Goal: Information Seeking & Learning: Learn about a topic

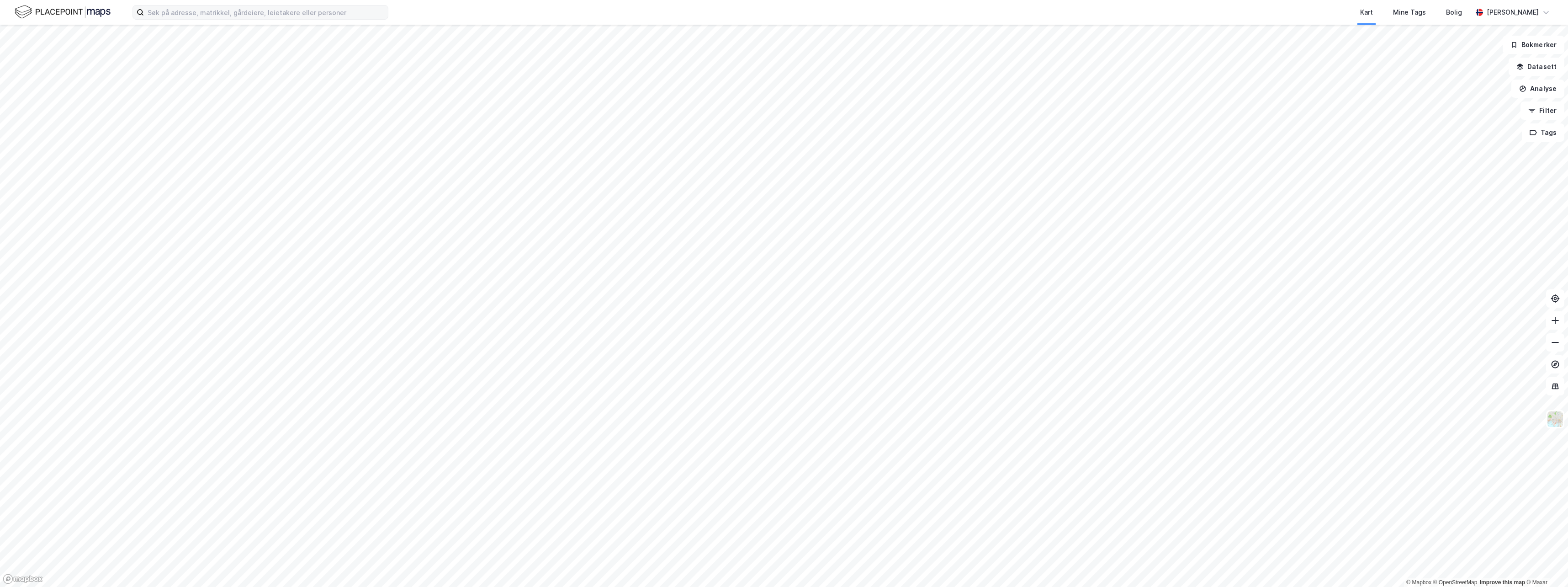
click at [210, 19] on div "Kart Mine Tags Bolig [PERSON_NAME]" at bounding box center [784, 12] width 1568 height 25
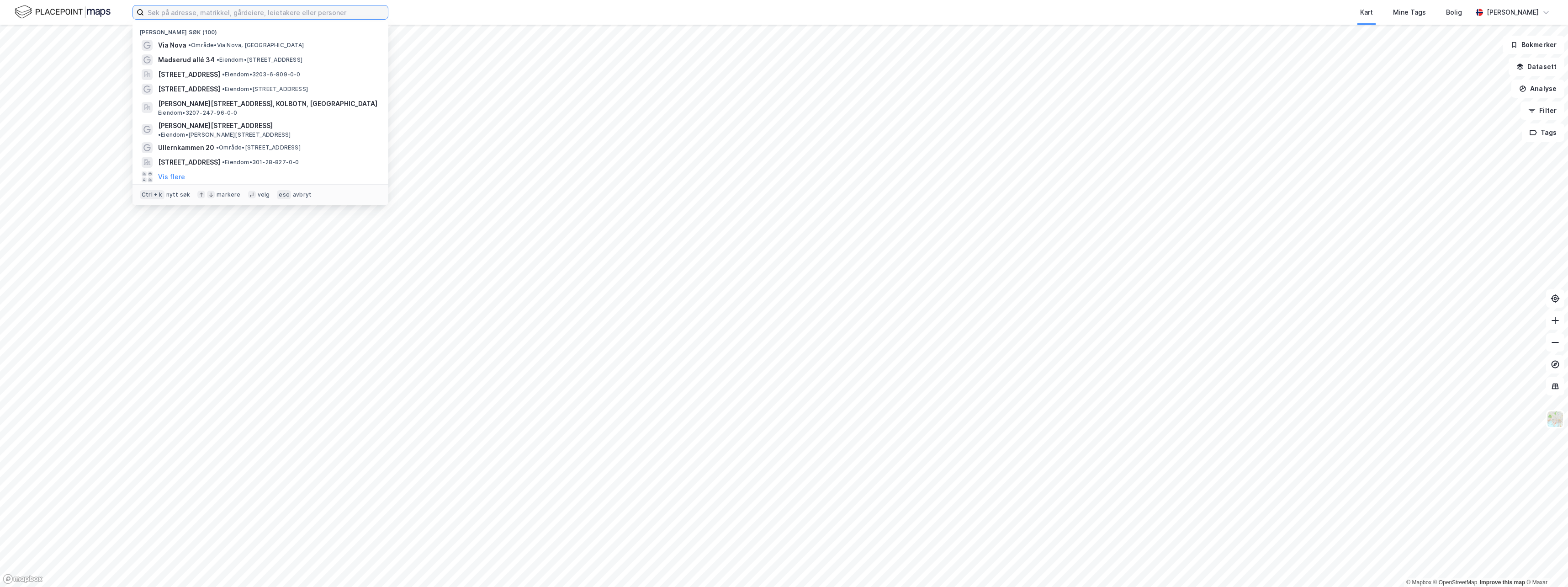
click at [210, 18] on input at bounding box center [265, 12] width 244 height 14
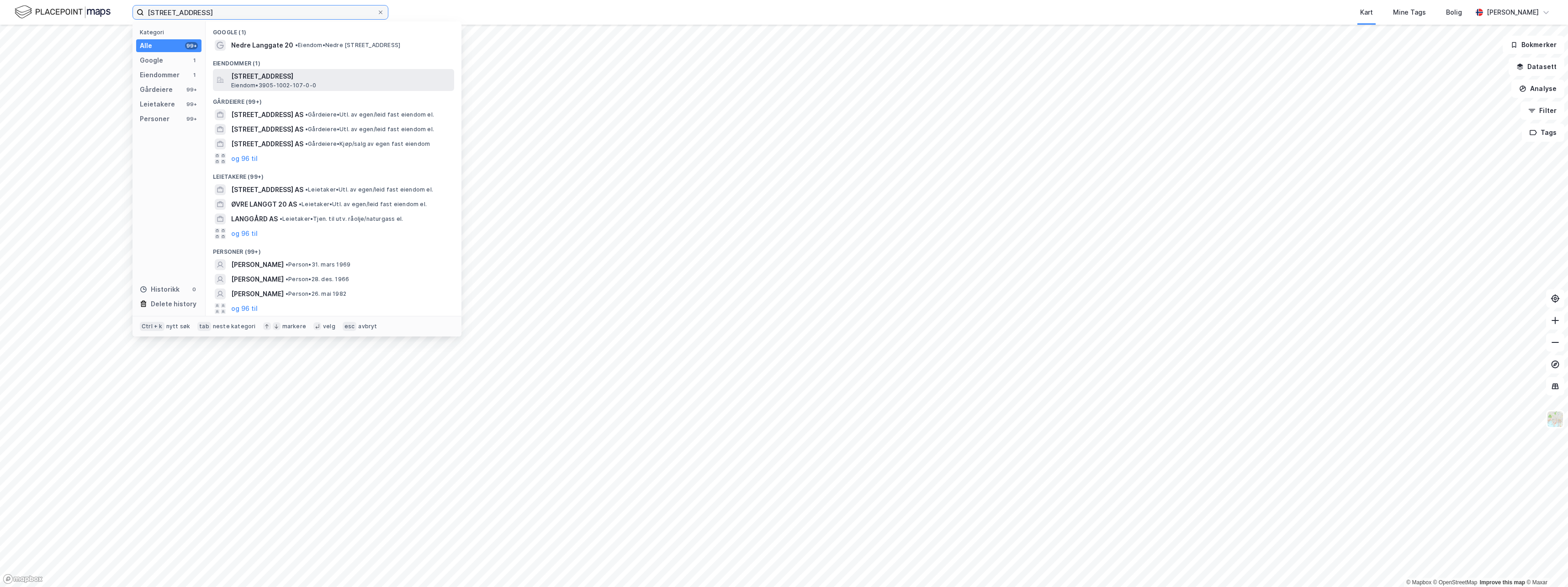
type input "[STREET_ADDRESS]"
click at [309, 78] on span "[STREET_ADDRESS]" at bounding box center [341, 76] width 219 height 11
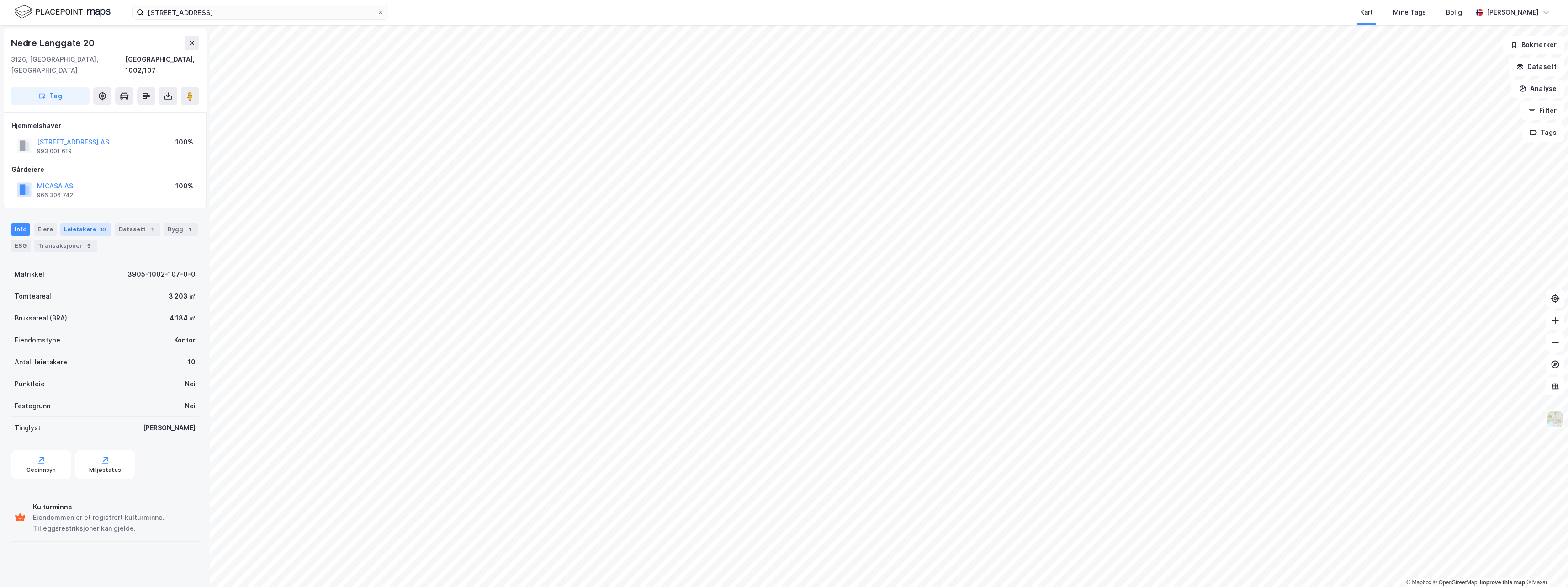
click at [75, 223] on div "Leietakere 10" at bounding box center [86, 229] width 51 height 13
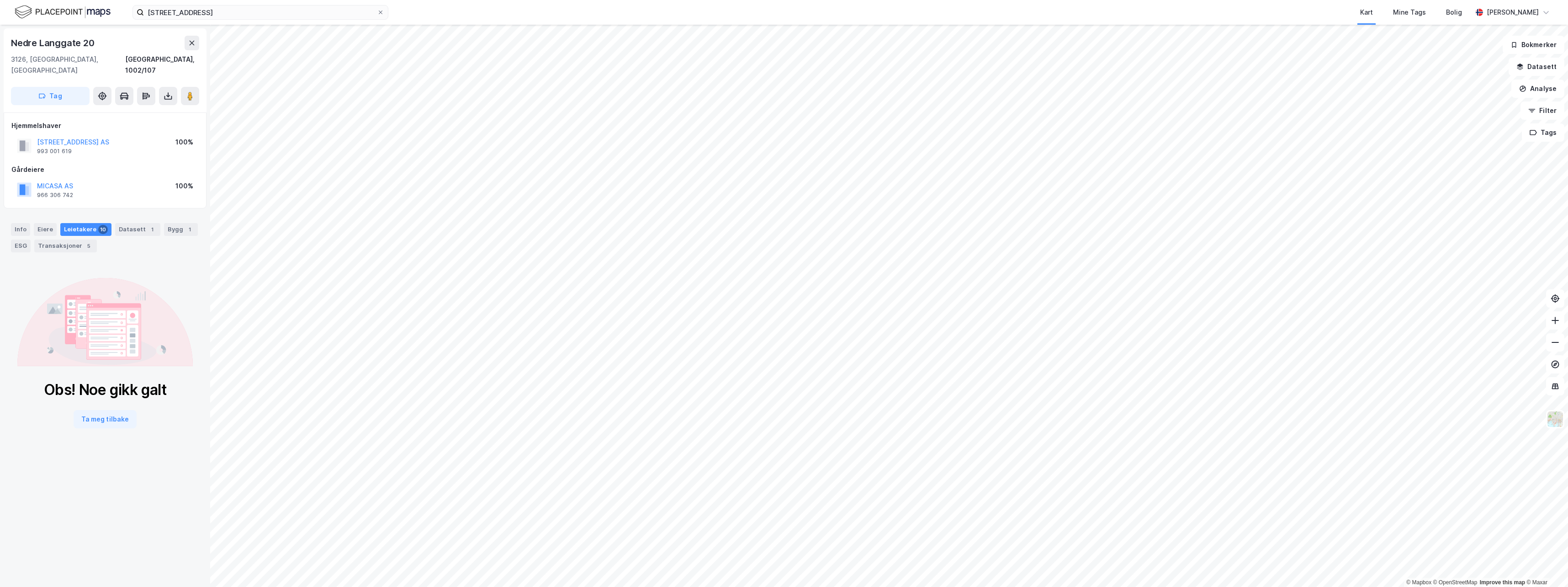
click at [82, 223] on div "Leietakere 10" at bounding box center [86, 229] width 51 height 13
click at [44, 223] on div "Eiere" at bounding box center [46, 229] width 23 height 13
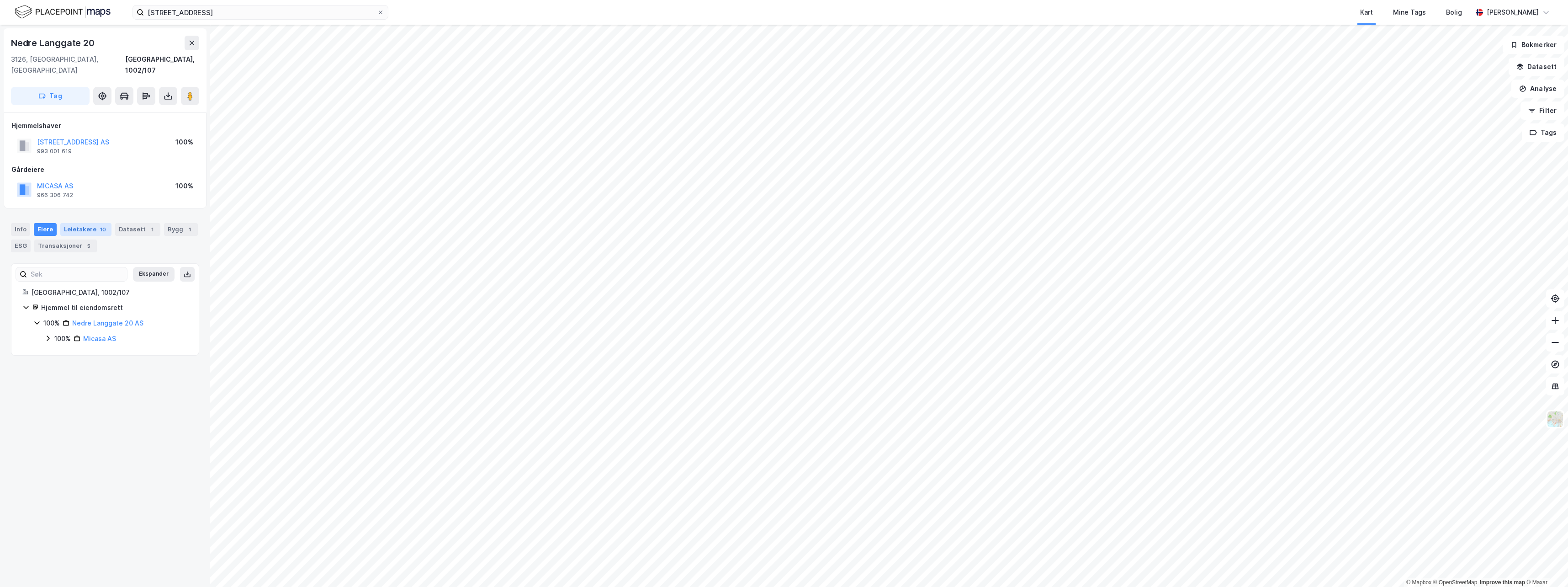
click at [78, 223] on div "Leietakere 10" at bounding box center [86, 229] width 51 height 13
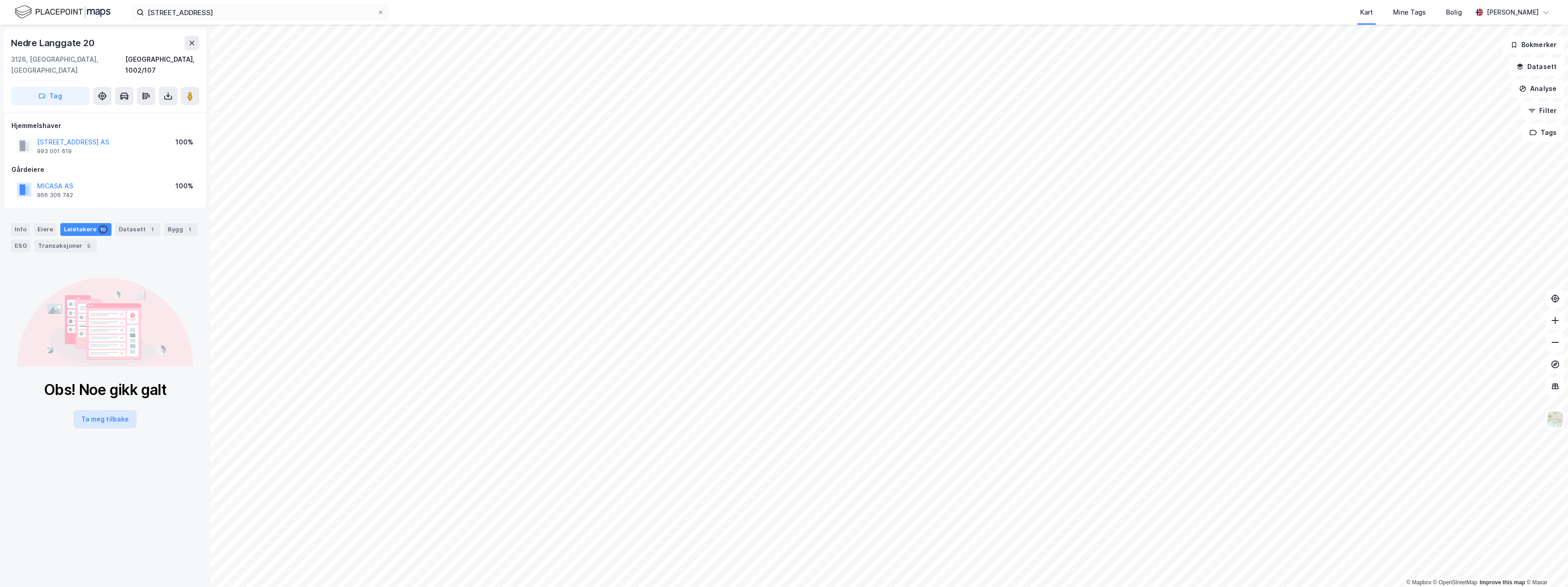
click at [103, 410] on button "Ta meg tilbake" at bounding box center [105, 419] width 63 height 18
click at [85, 223] on div "Leietakere 10" at bounding box center [86, 229] width 51 height 13
drag, startPoint x: 85, startPoint y: 221, endPoint x: 46, endPoint y: 218, distance: 39.1
click at [46, 223] on div "Eiere" at bounding box center [46, 229] width 23 height 13
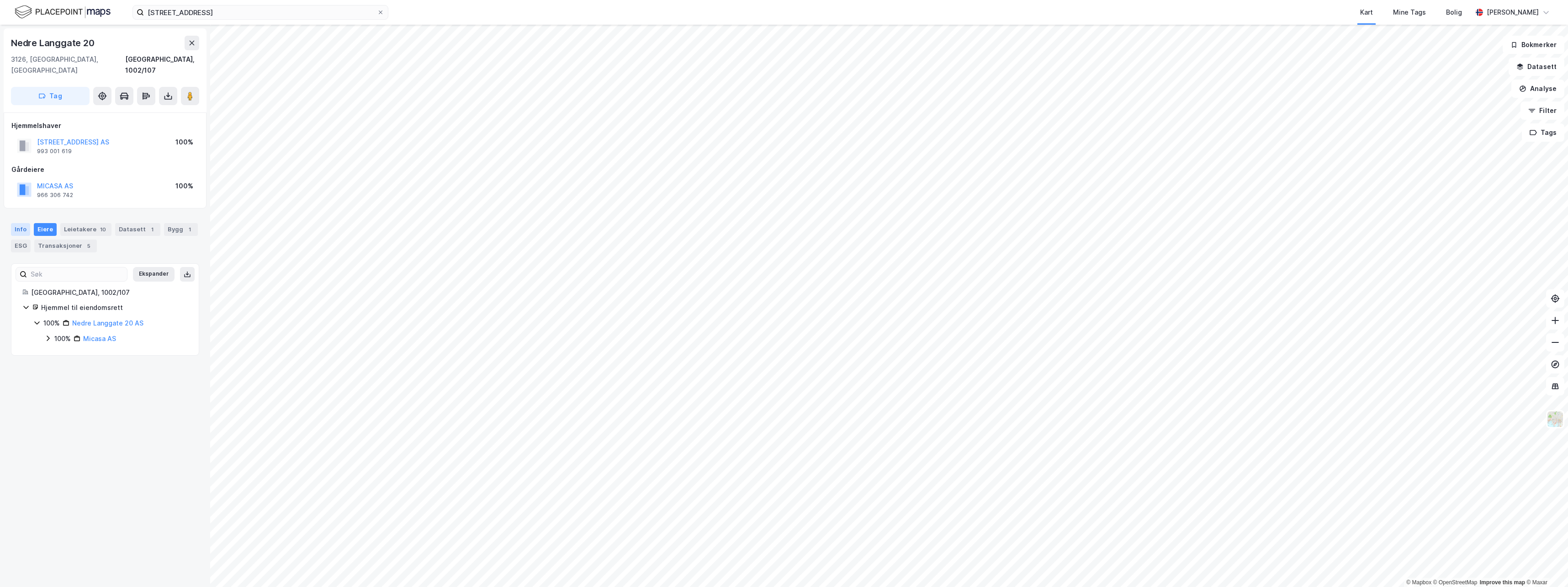
click at [25, 223] on div "Info" at bounding box center [21, 229] width 19 height 13
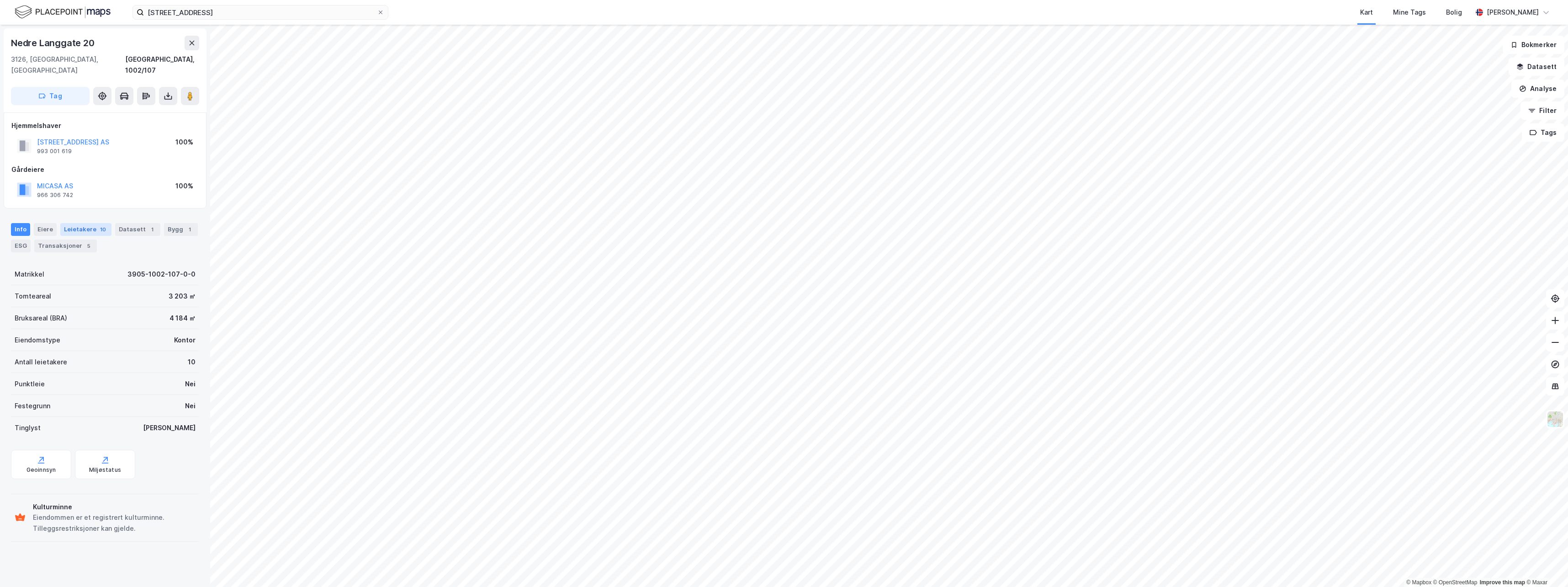
click at [87, 223] on div "Leietakere 10" at bounding box center [86, 229] width 51 height 13
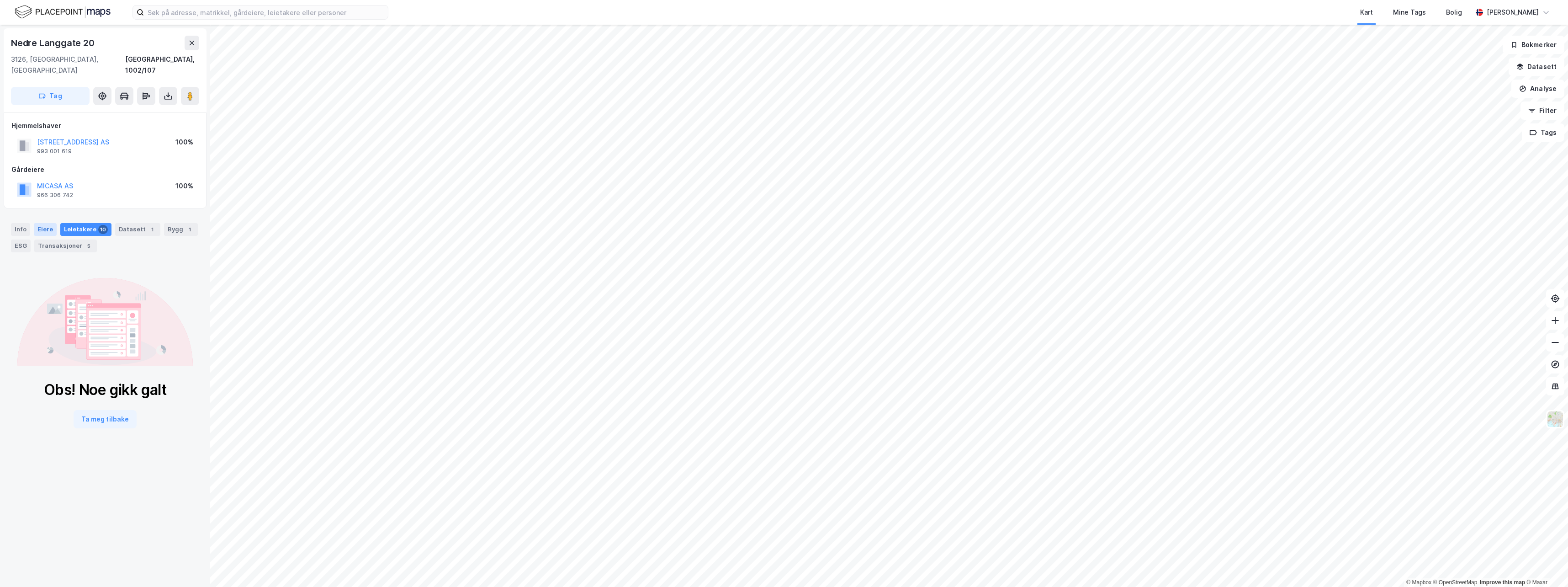
click at [51, 223] on div "Eiere" at bounding box center [46, 229] width 23 height 13
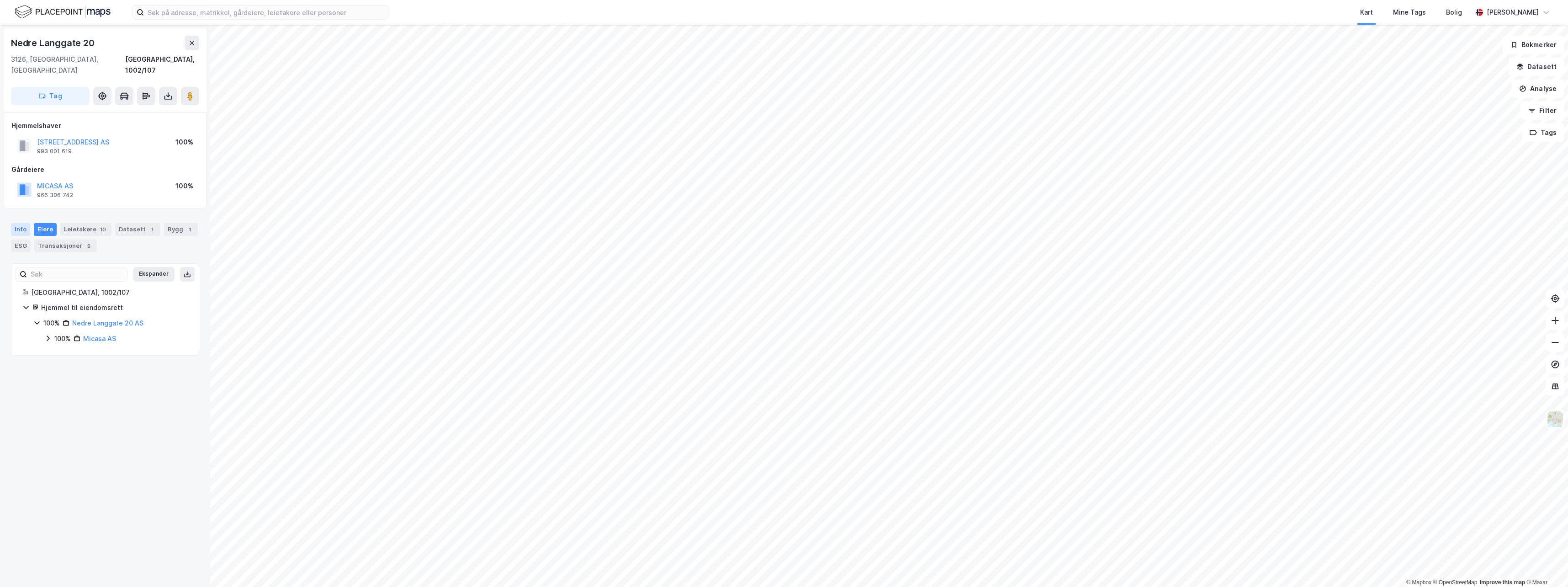
click at [25, 223] on div "Info" at bounding box center [21, 229] width 19 height 13
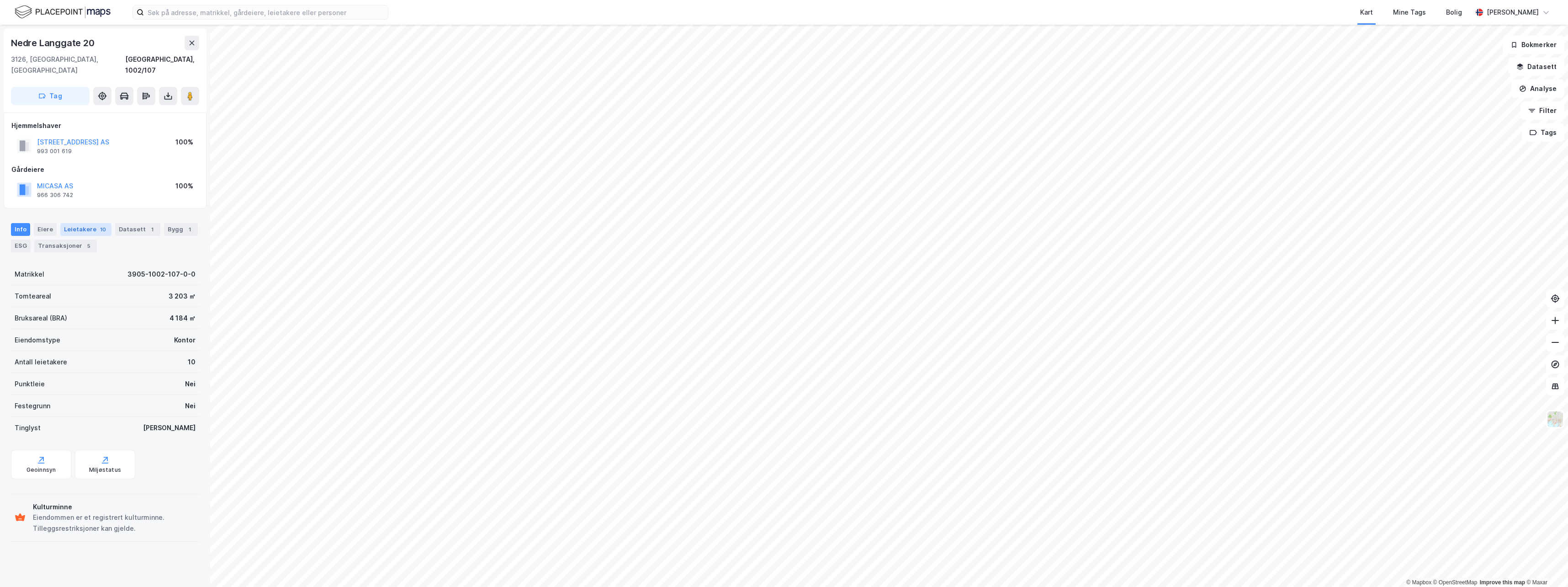
click at [79, 223] on div "Leietakere 10" at bounding box center [86, 229] width 51 height 13
